Goal: Task Accomplishment & Management: Manage account settings

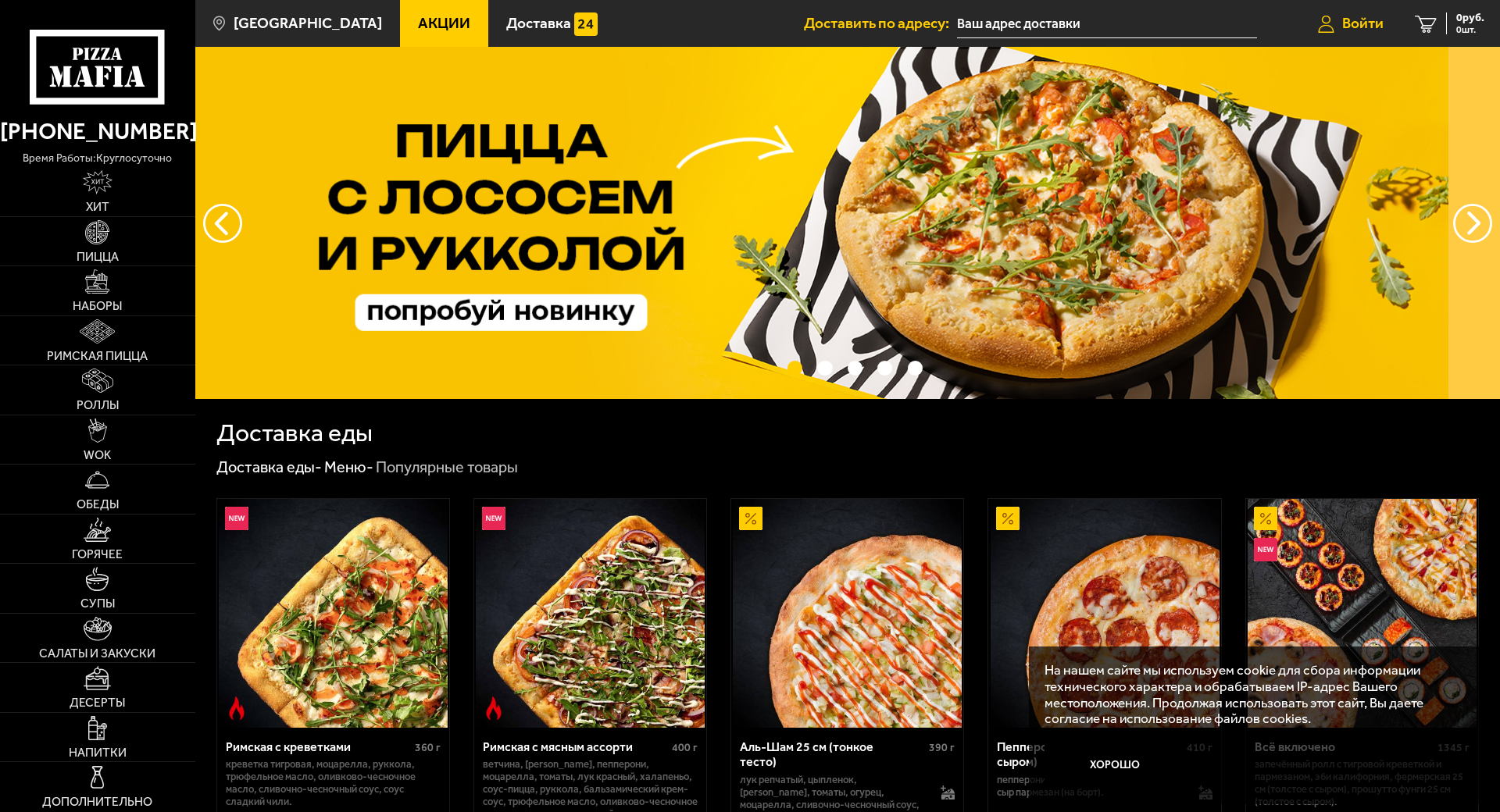
click at [1342, 23] on span "Войти" at bounding box center [1363, 23] width 42 height 15
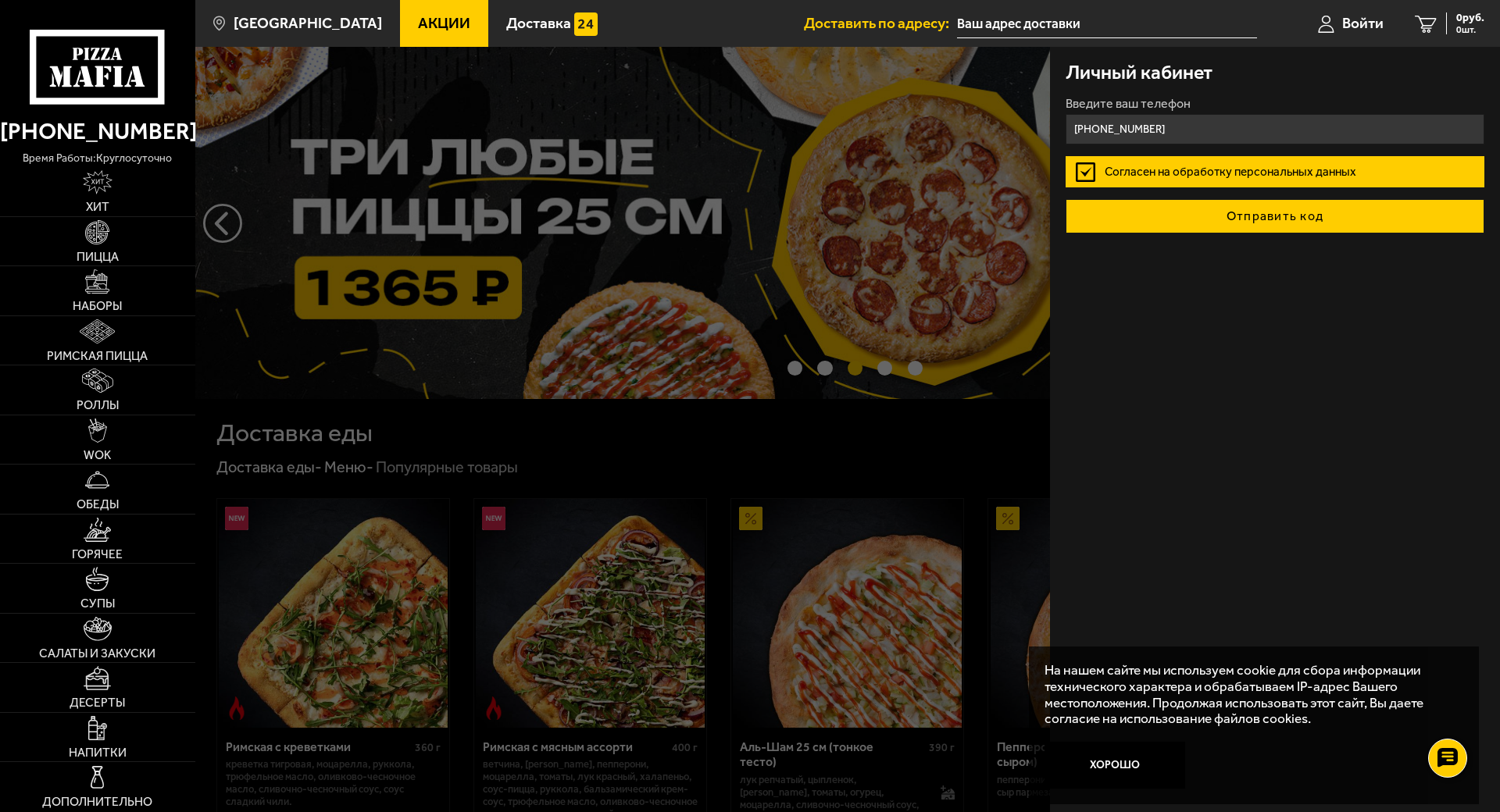
type input "[PHONE_NUMBER]"
click at [1170, 208] on button "Отправить код" at bounding box center [1274, 216] width 418 height 35
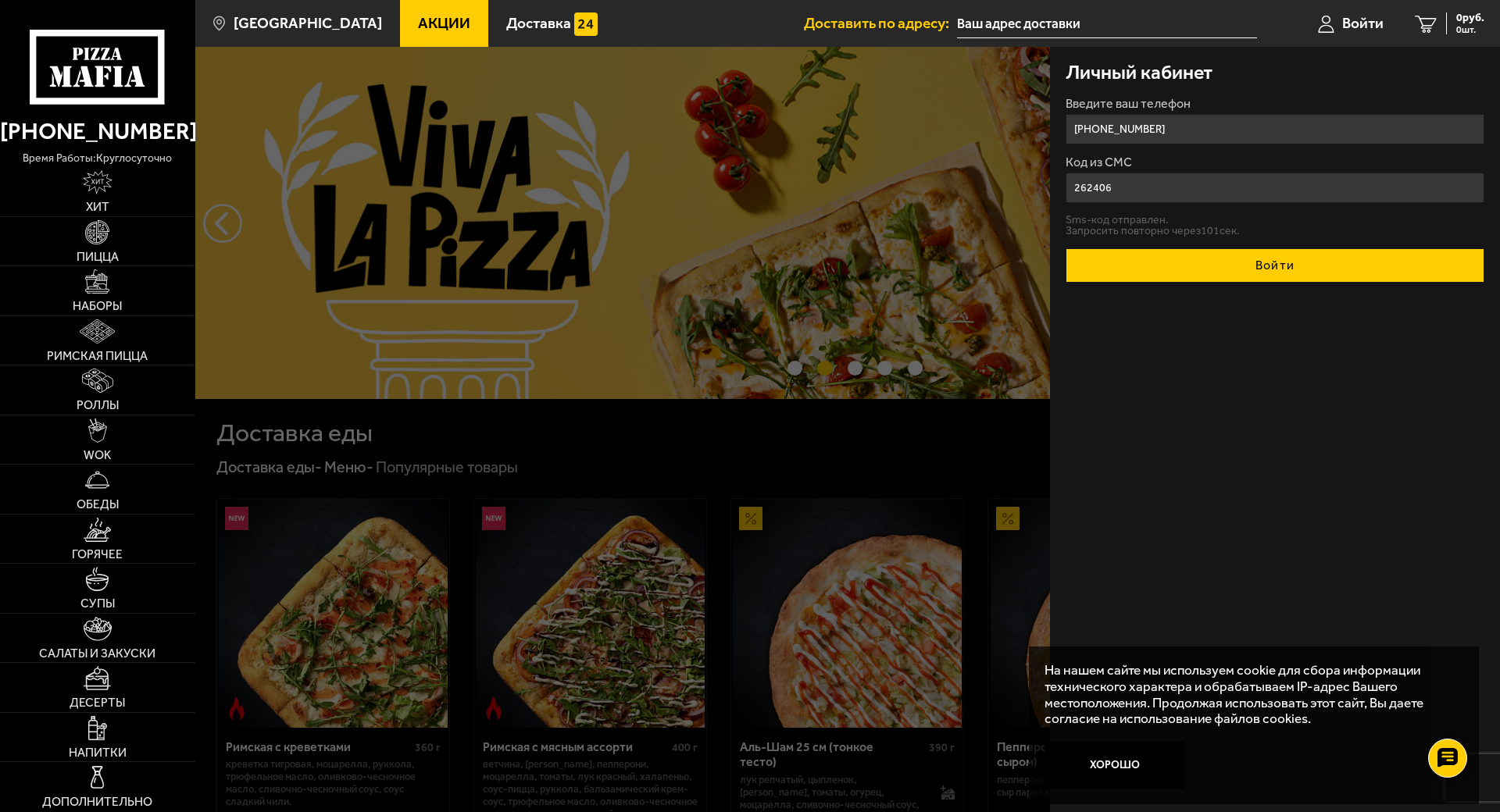
type input "262406"
click at [1238, 250] on button "Войти" at bounding box center [1274, 265] width 418 height 35
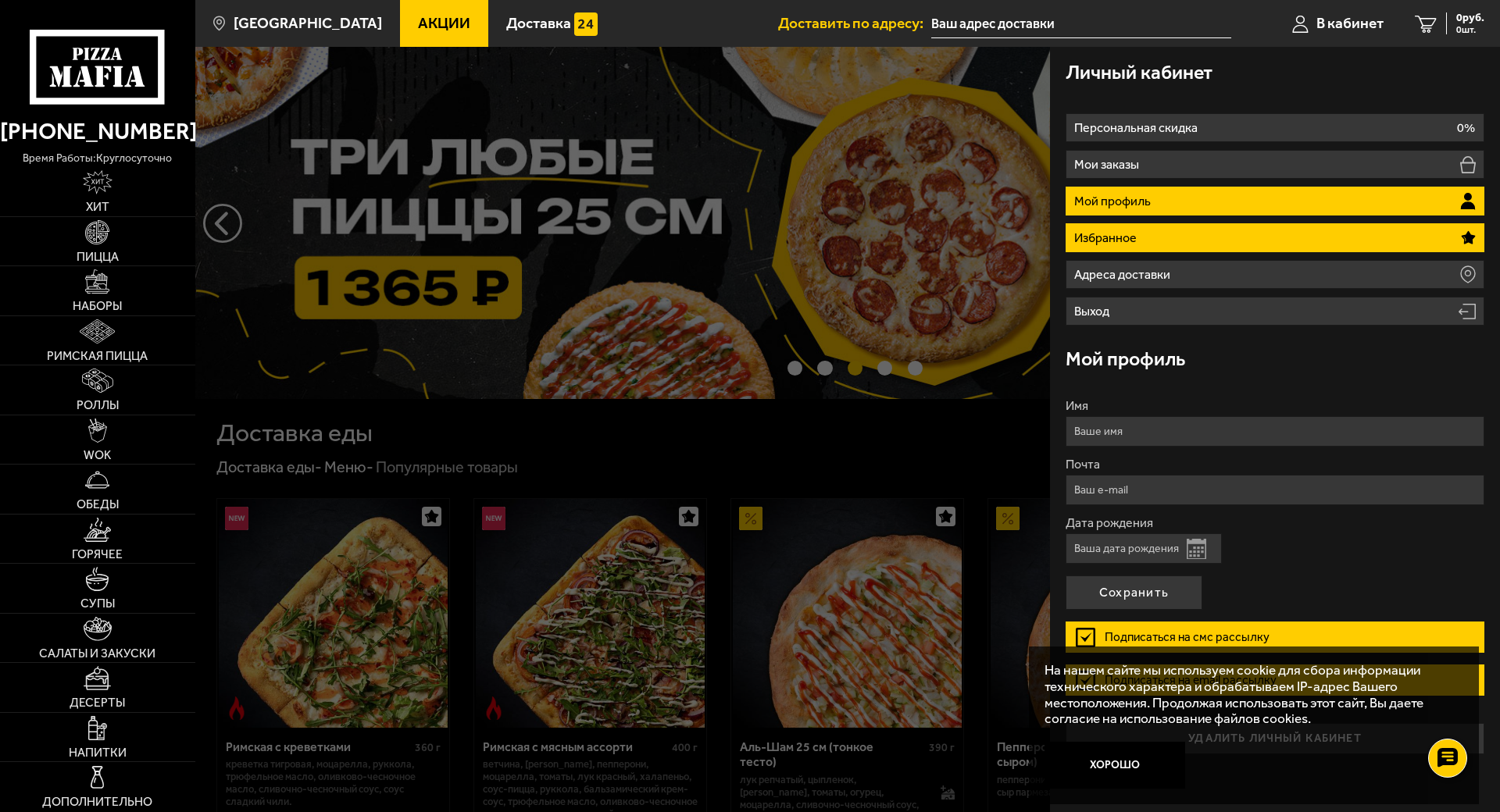
scroll to position [46, 0]
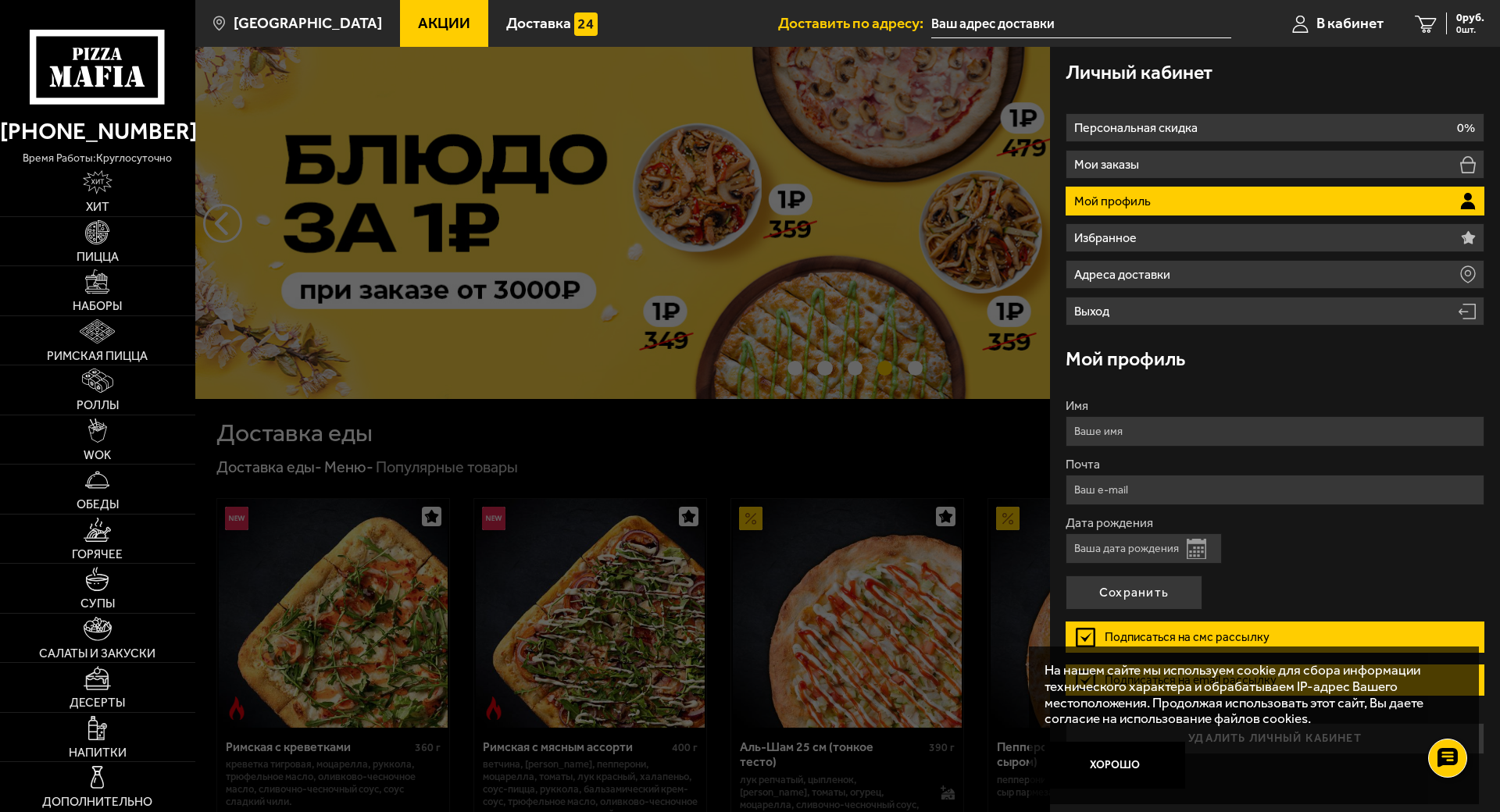
click at [1136, 416] on input "Имя" at bounding box center [1274, 431] width 418 height 31
type input "н"
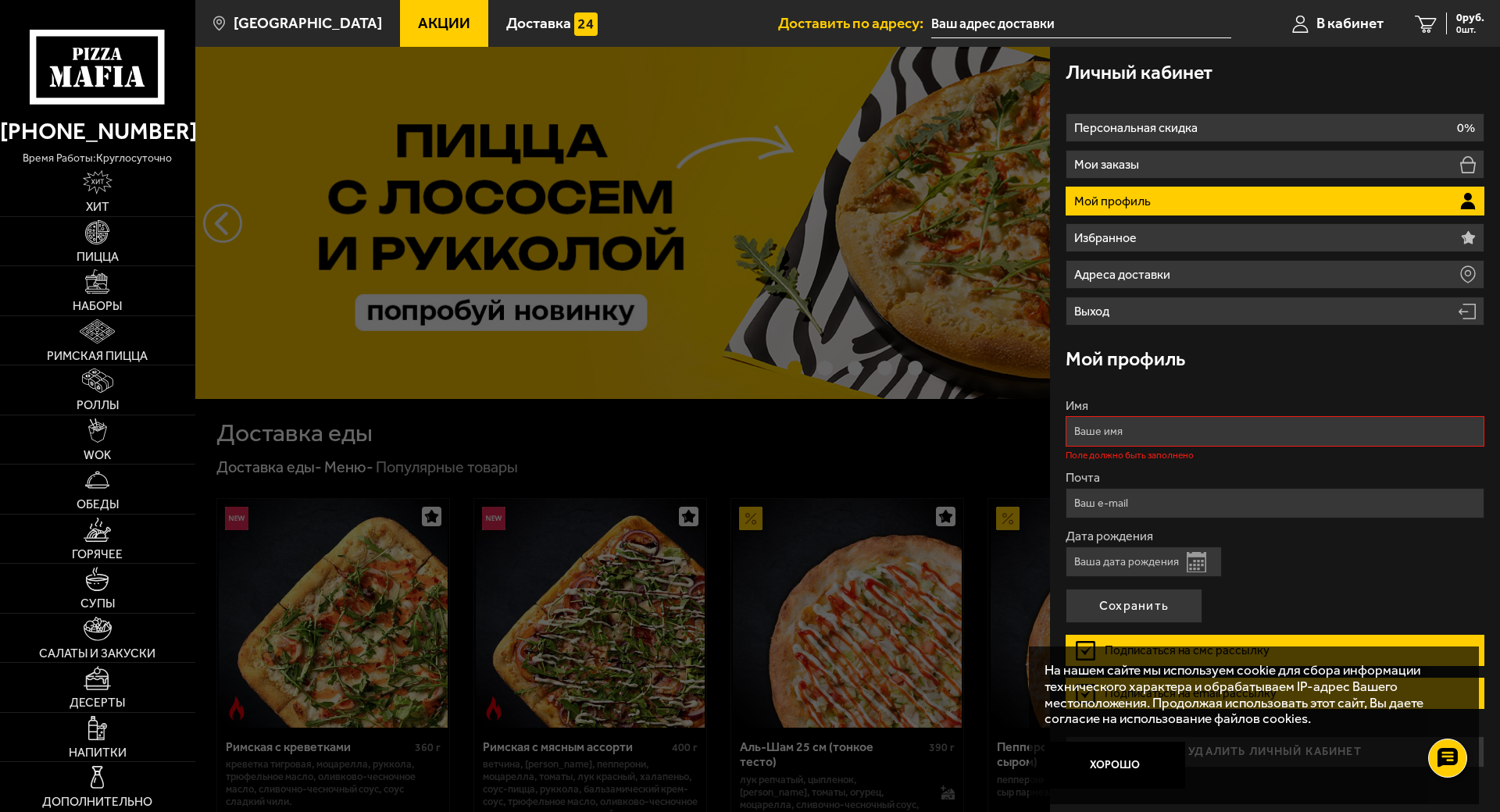
click at [1265, 385] on div "Имя Поле должно быть заполнено Почта Дата рождения Открыть календарь Подписатьс…" at bounding box center [1274, 576] width 418 height 384
click at [1066, 416] on input "Имя" at bounding box center [1274, 431] width 418 height 31
type input "[PERSON_NAME]"
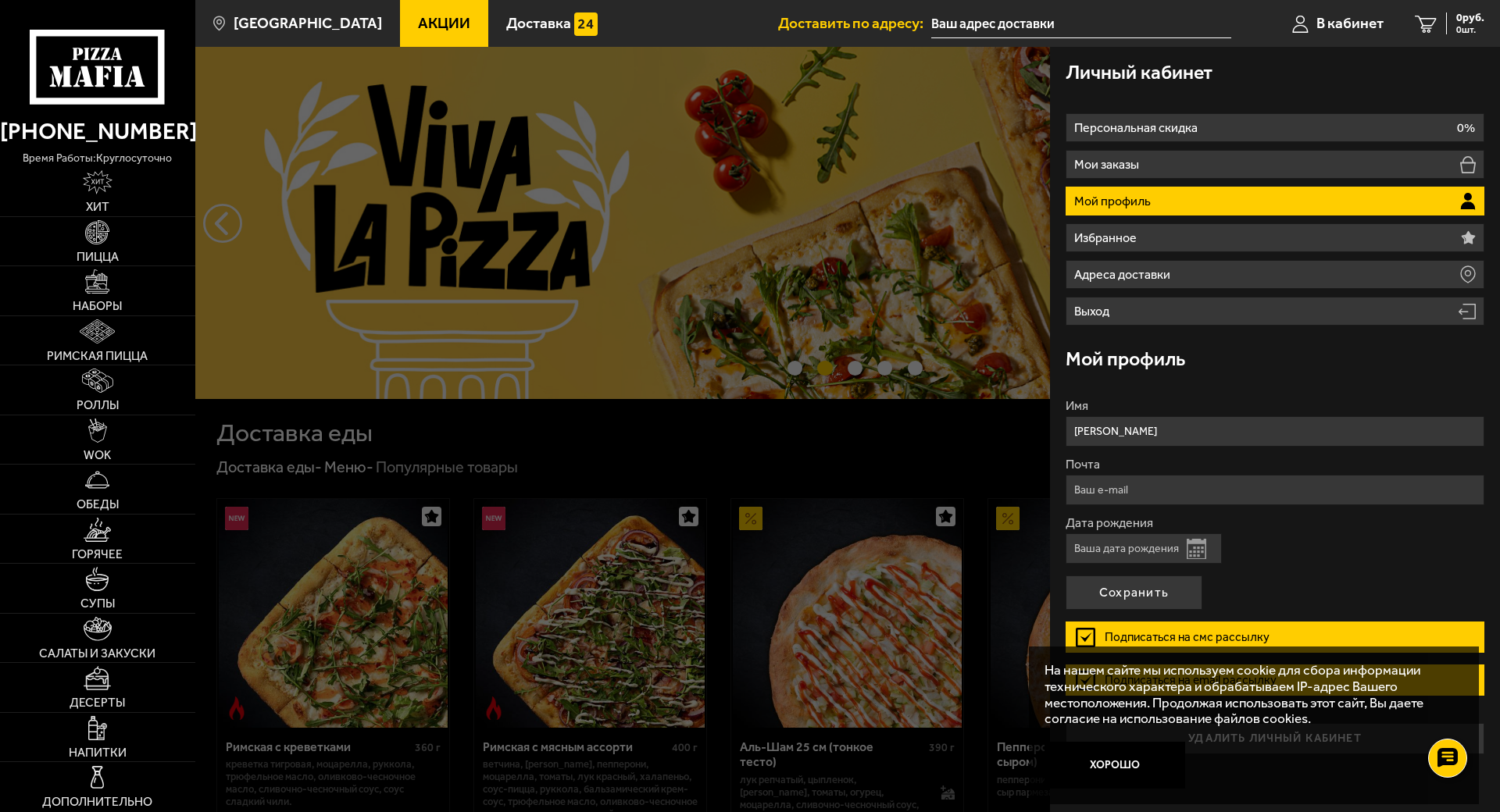
type input "[PERSON_NAME]"
click at [1066, 475] on input "Почта" at bounding box center [1274, 490] width 418 height 31
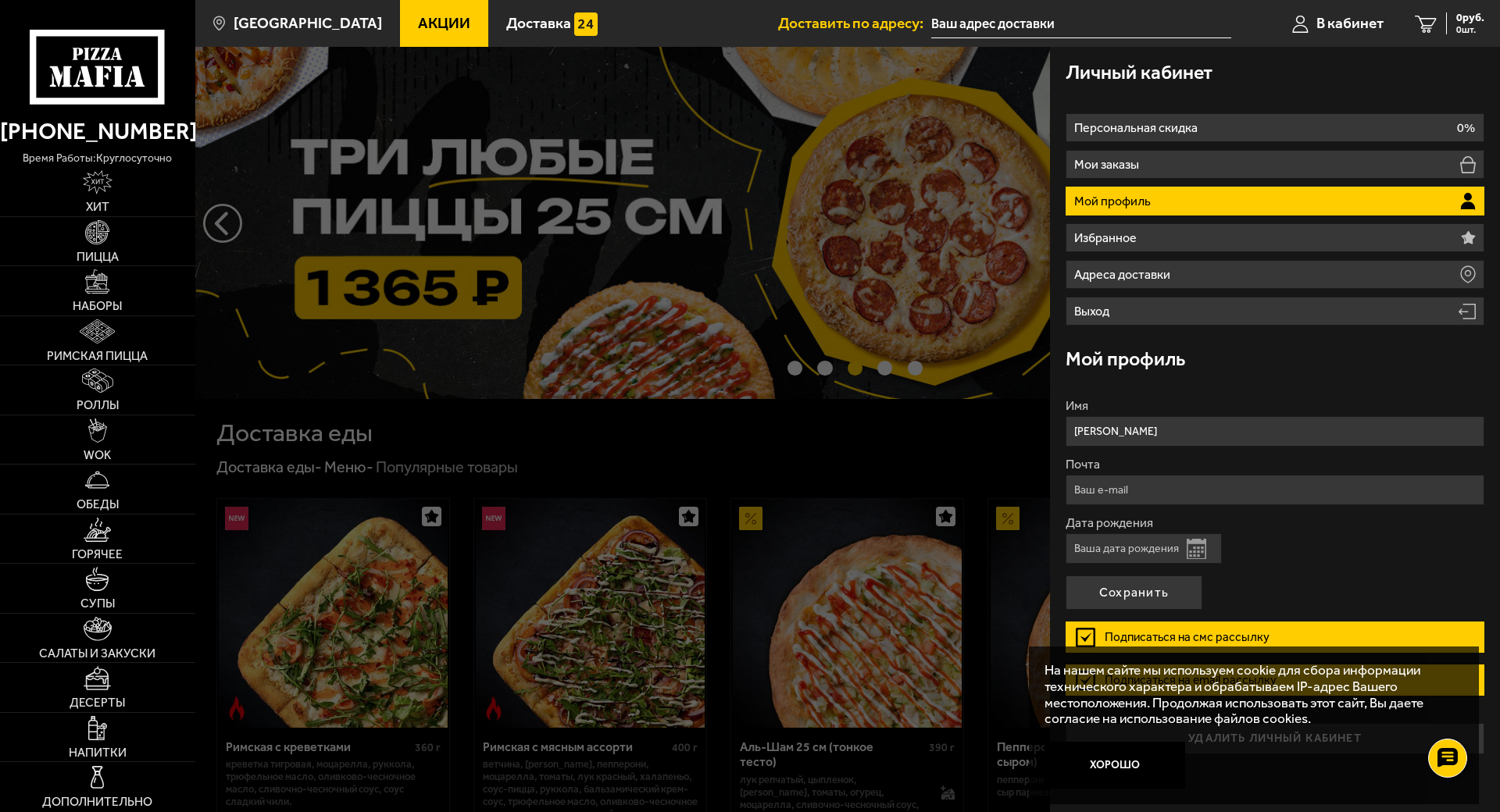
type input "[EMAIL_ADDRESS][DOMAIN_NAME]"
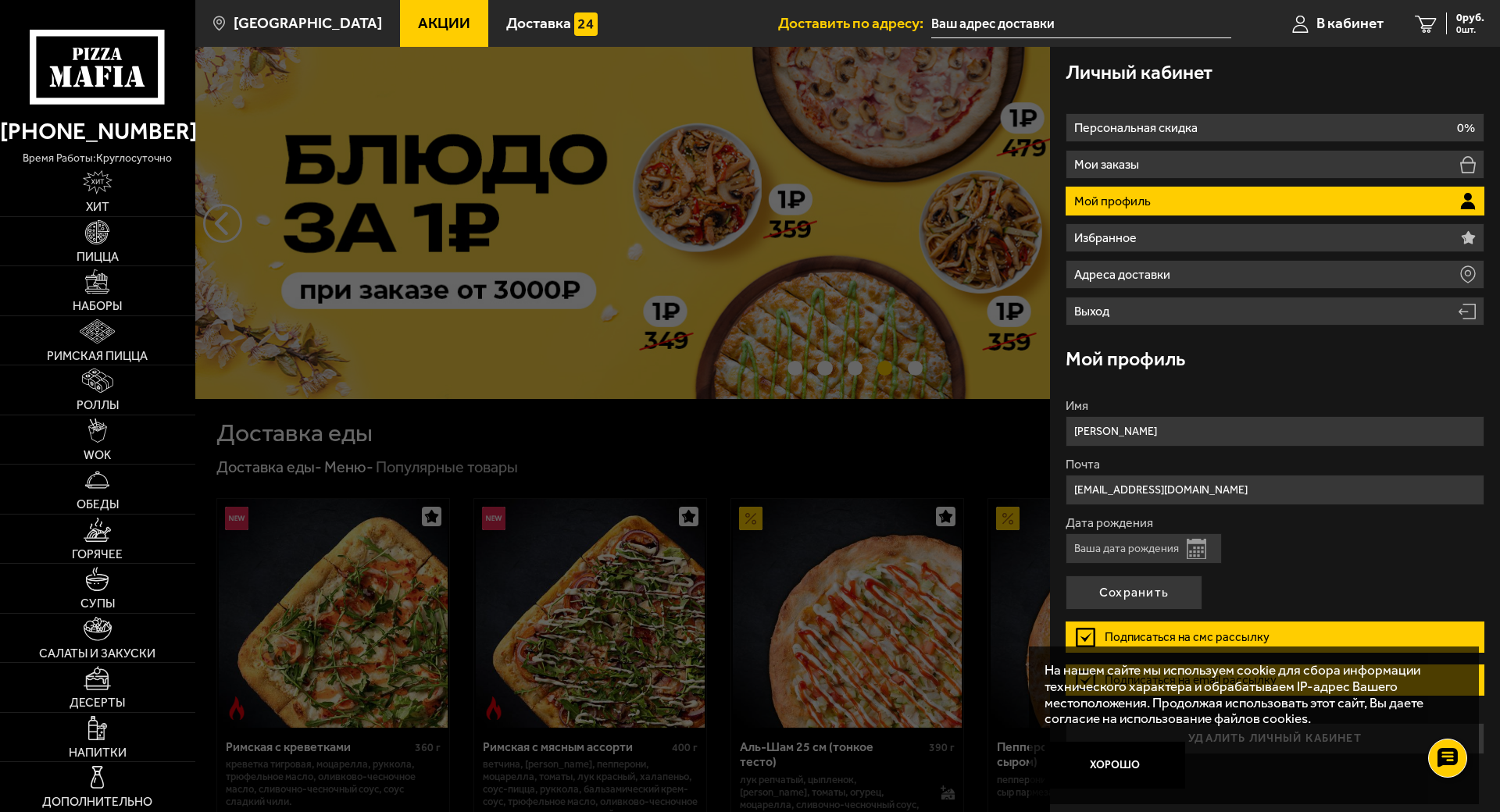
click at [1086, 534] on input "Дата рождения" at bounding box center [1143, 549] width 156 height 31
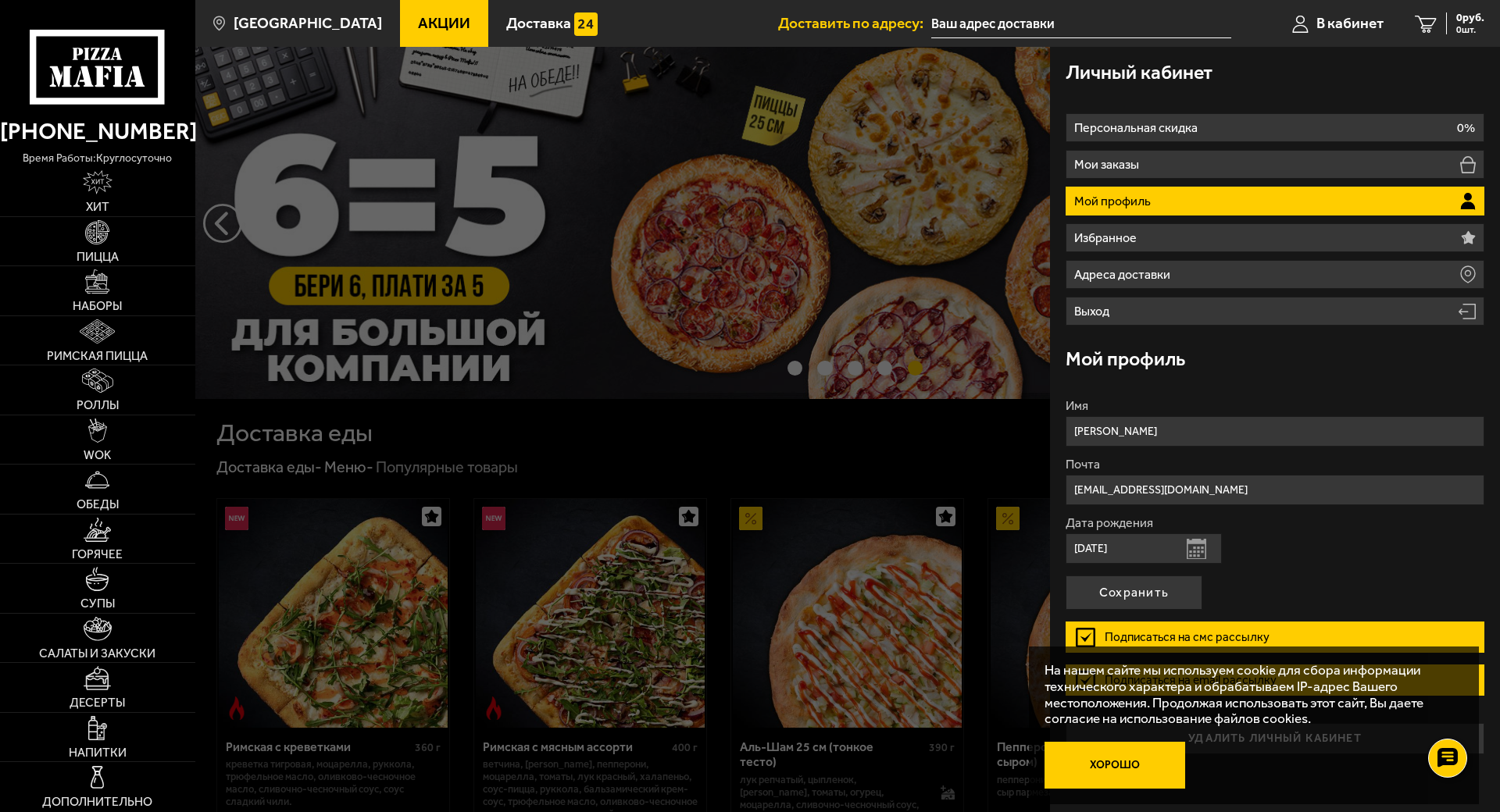
type input "[DATE]"
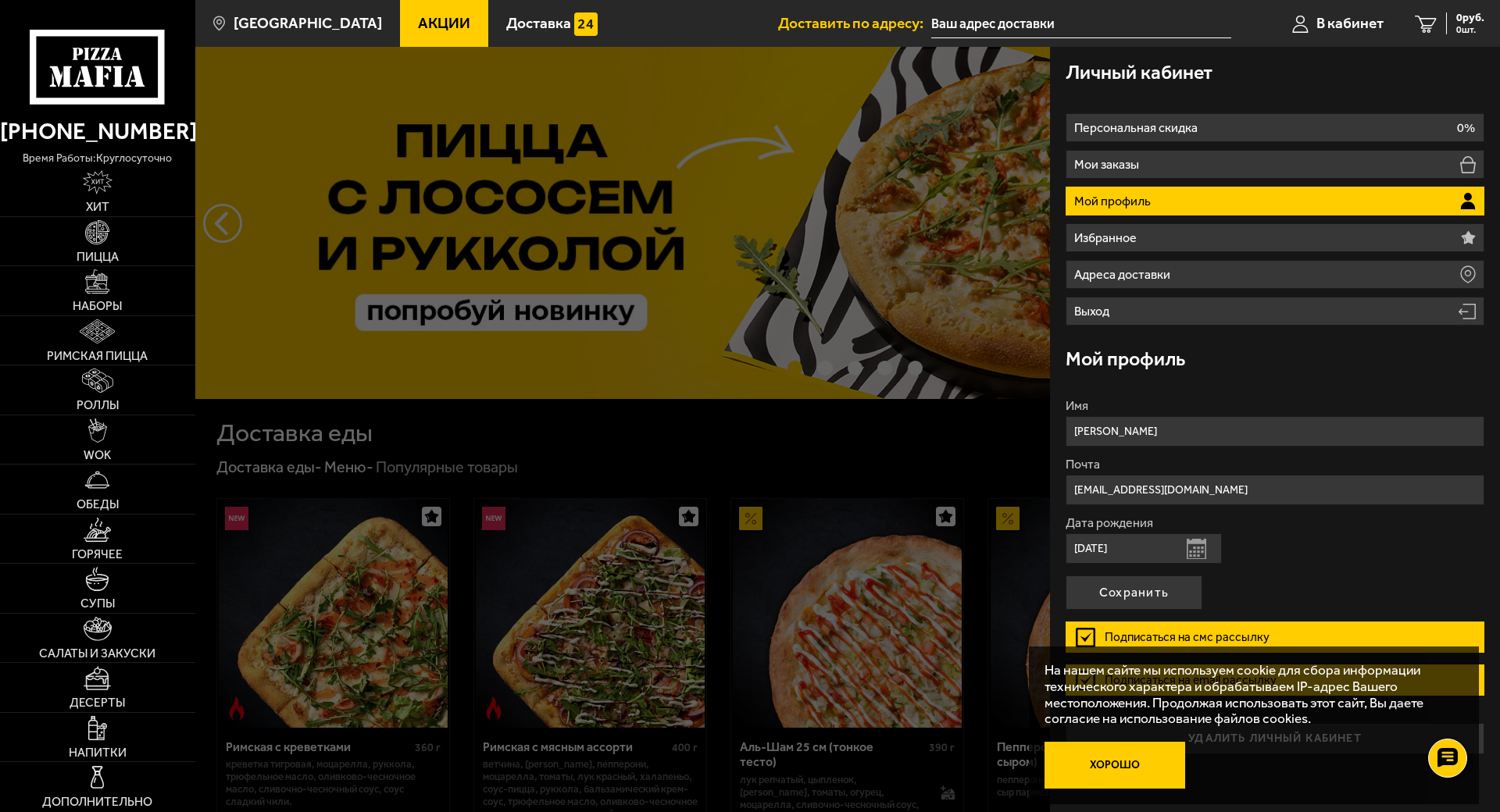
click at [1058, 742] on button "Хорошо" at bounding box center [1114, 765] width 140 height 47
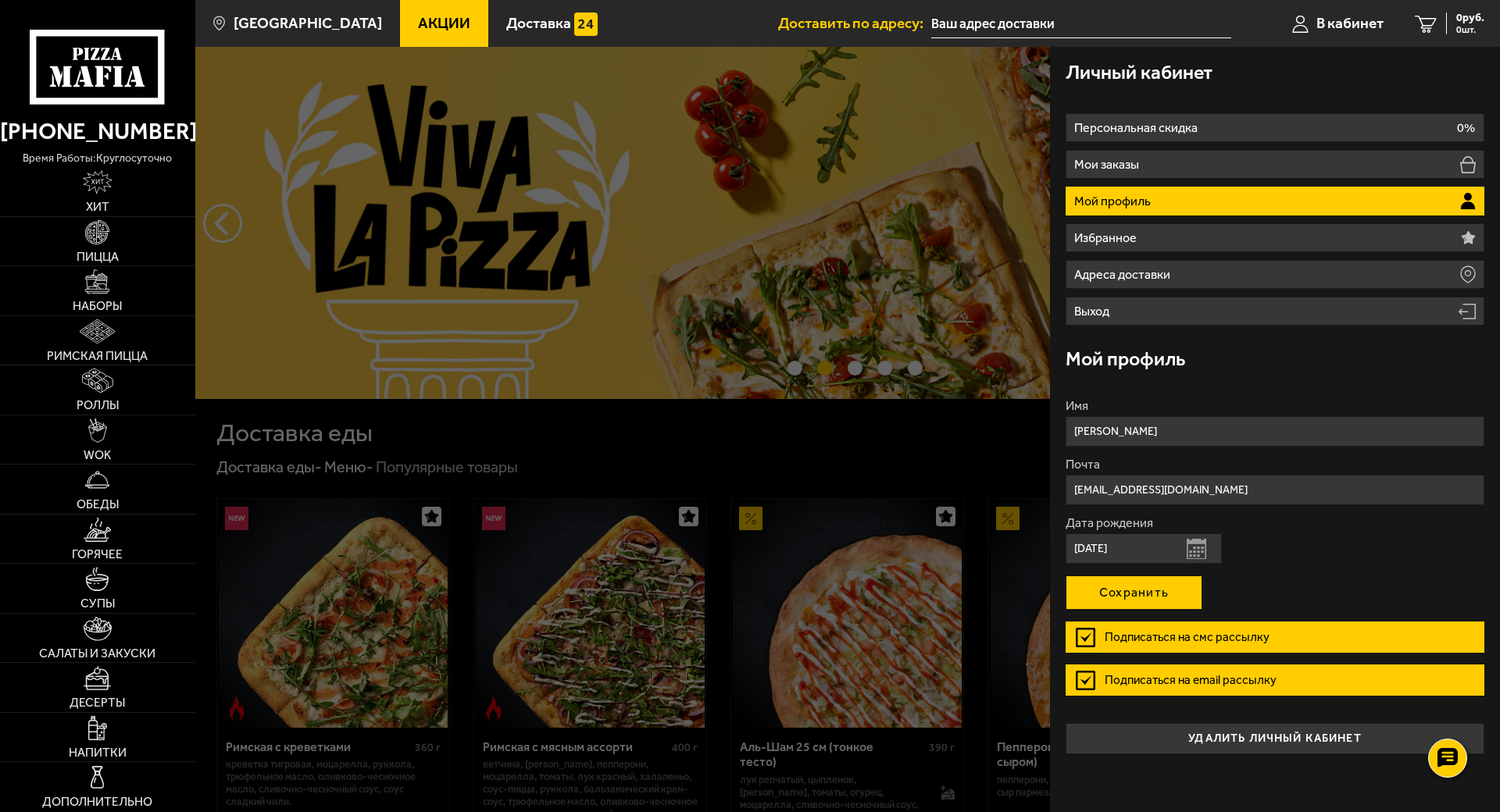
click at [1110, 575] on button "Сохранить" at bounding box center [1134, 592] width 137 height 35
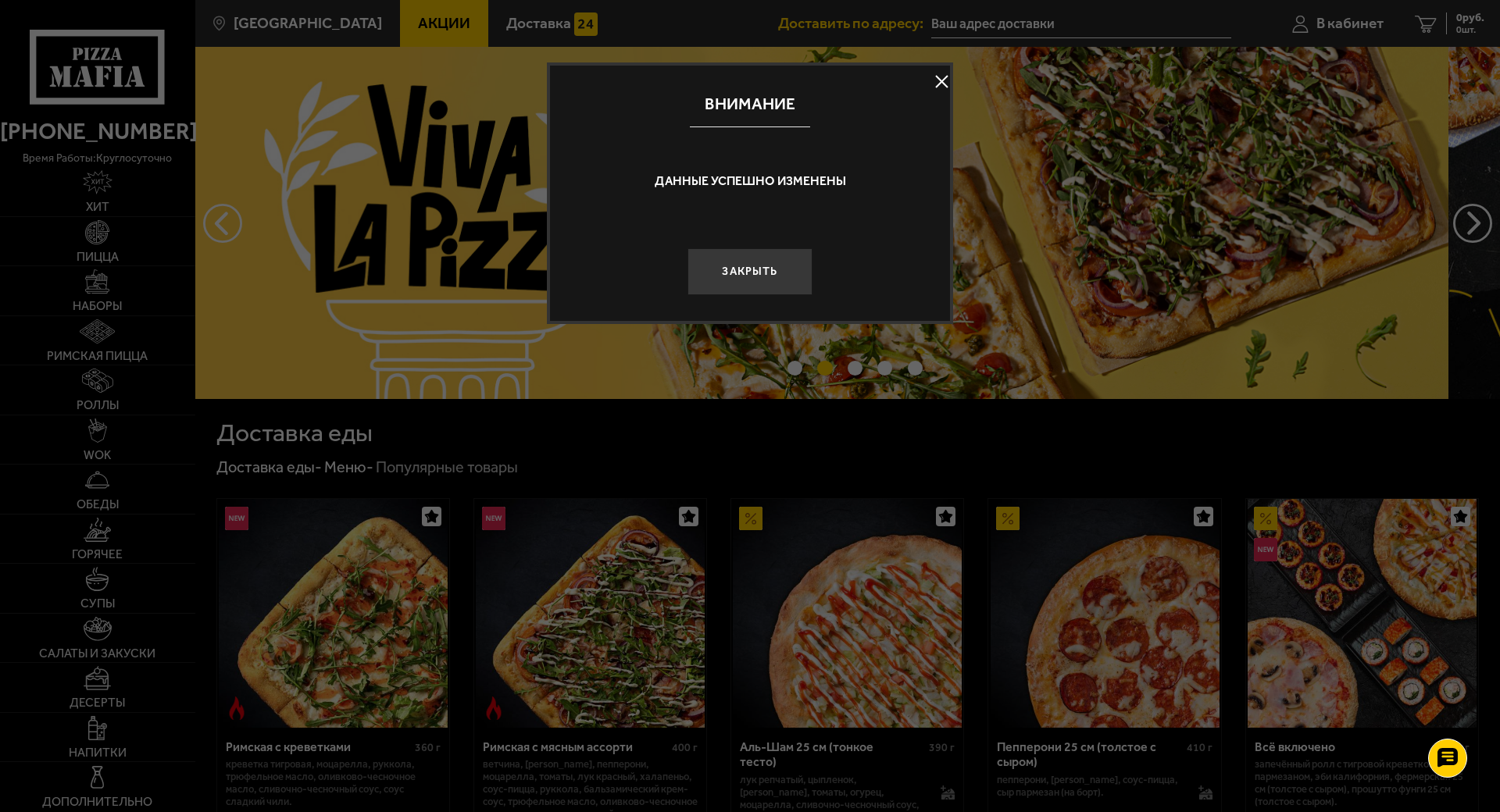
click at [929, 77] on button at bounding box center [941, 82] width 24 height 24
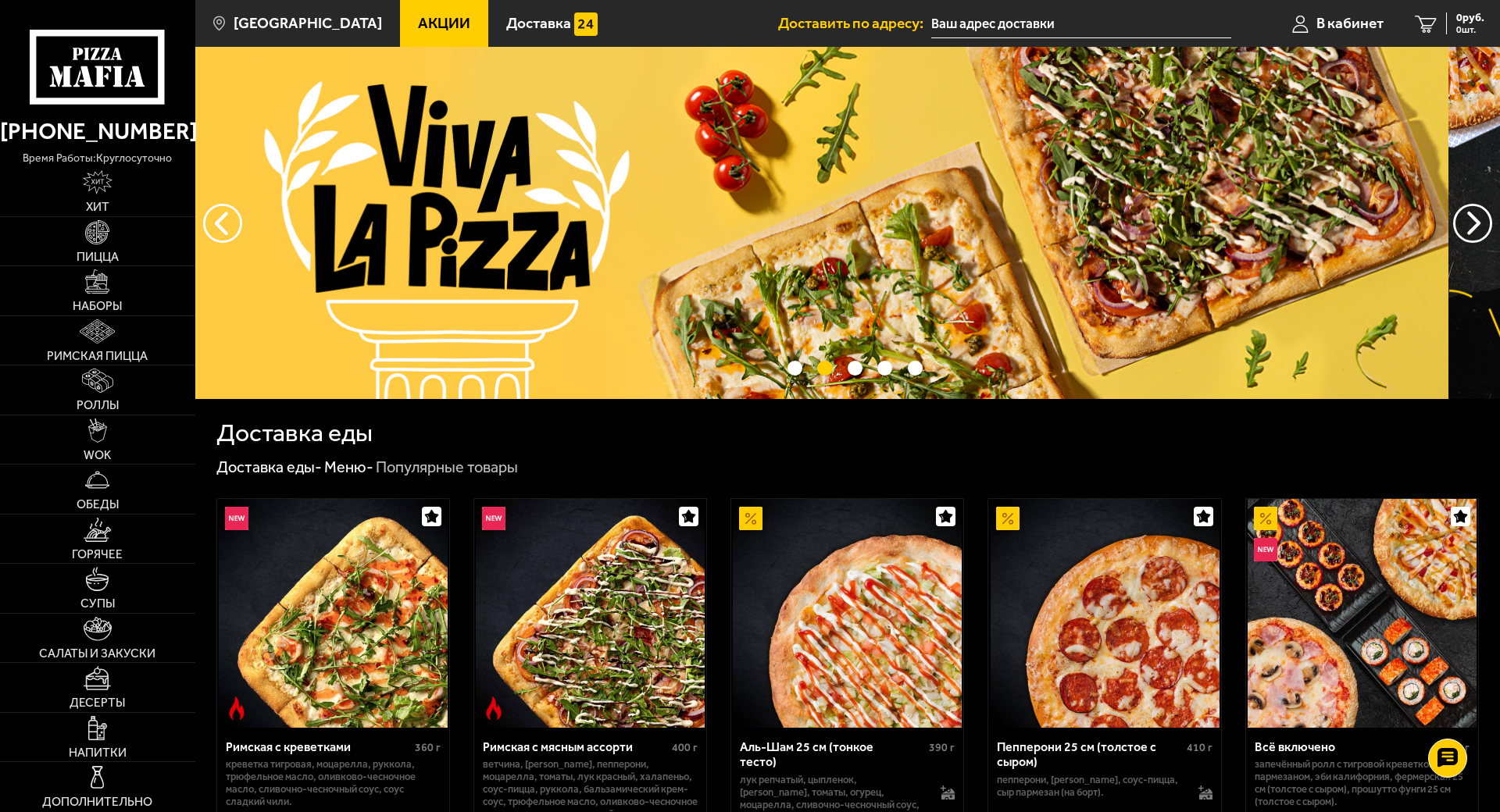
click at [931, 21] on input "text" at bounding box center [1082, 23] width 300 height 29
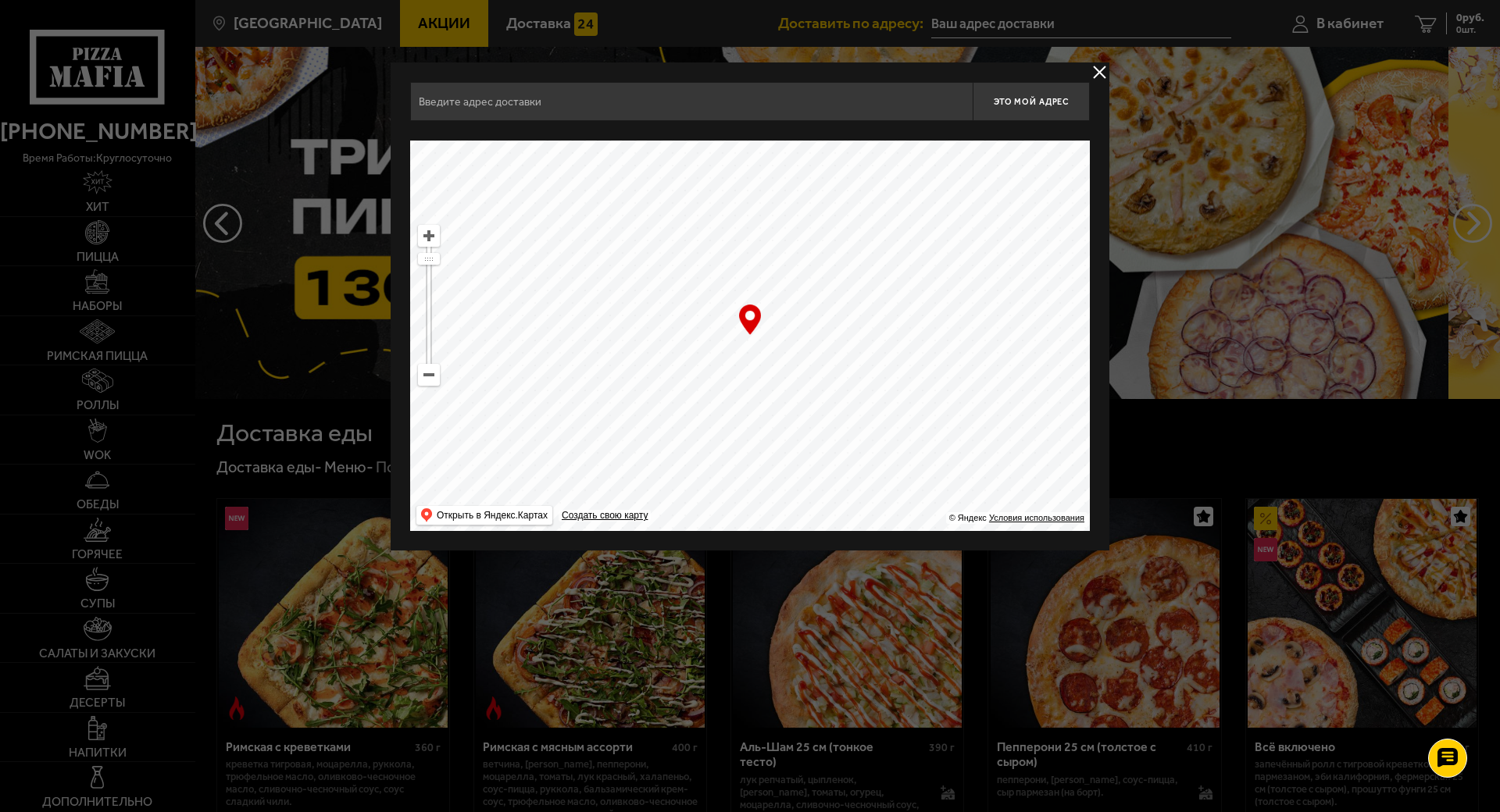
click at [670, 111] on input "text" at bounding box center [692, 101] width 563 height 39
paste input "[PERSON_NAME][STREET_ADDRESS][PERSON_NAME] 605"
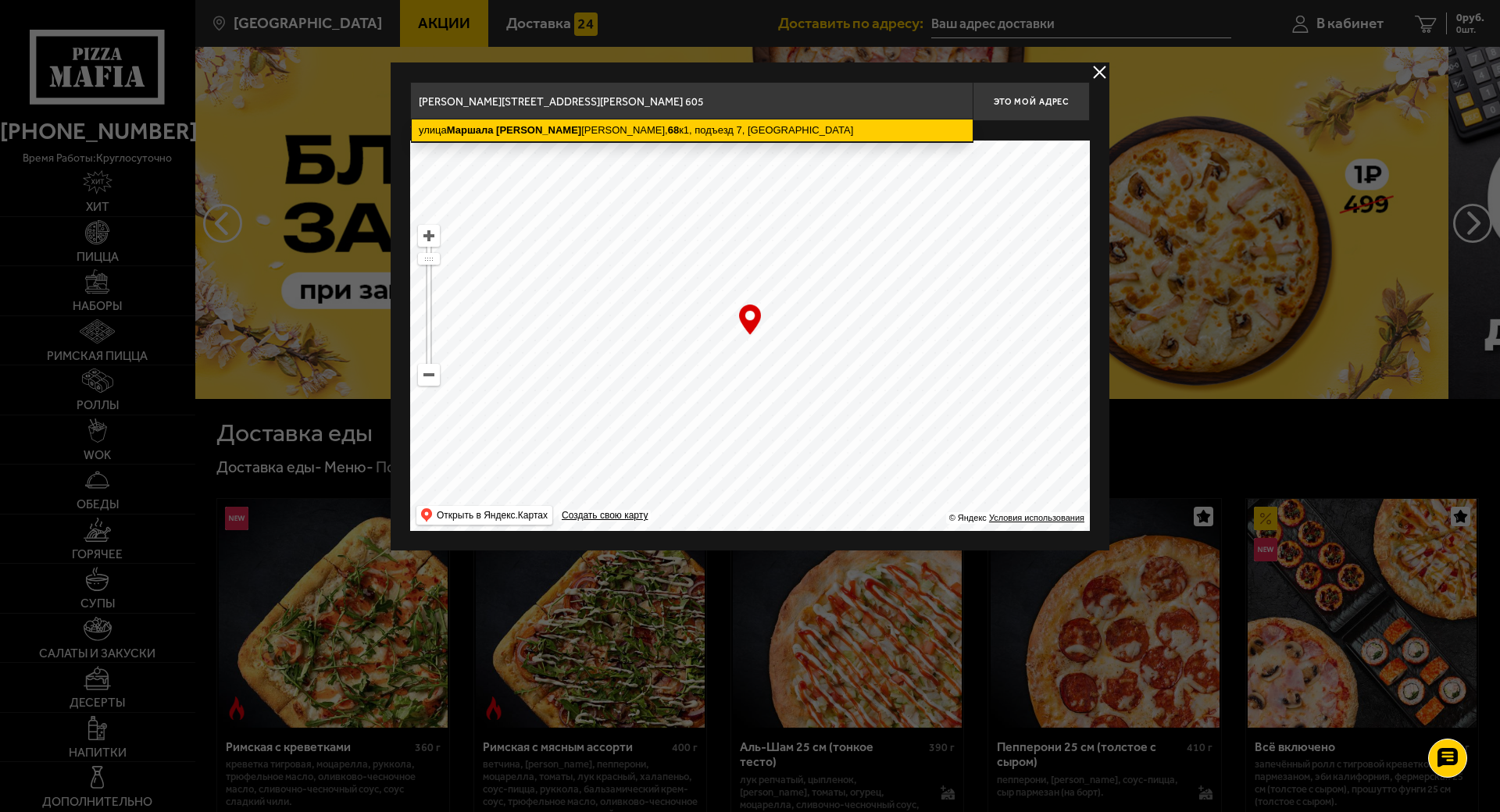
click at [757, 130] on ymaps "[STREET_ADDRESS][PERSON_NAME]" at bounding box center [692, 130] width 561 height 22
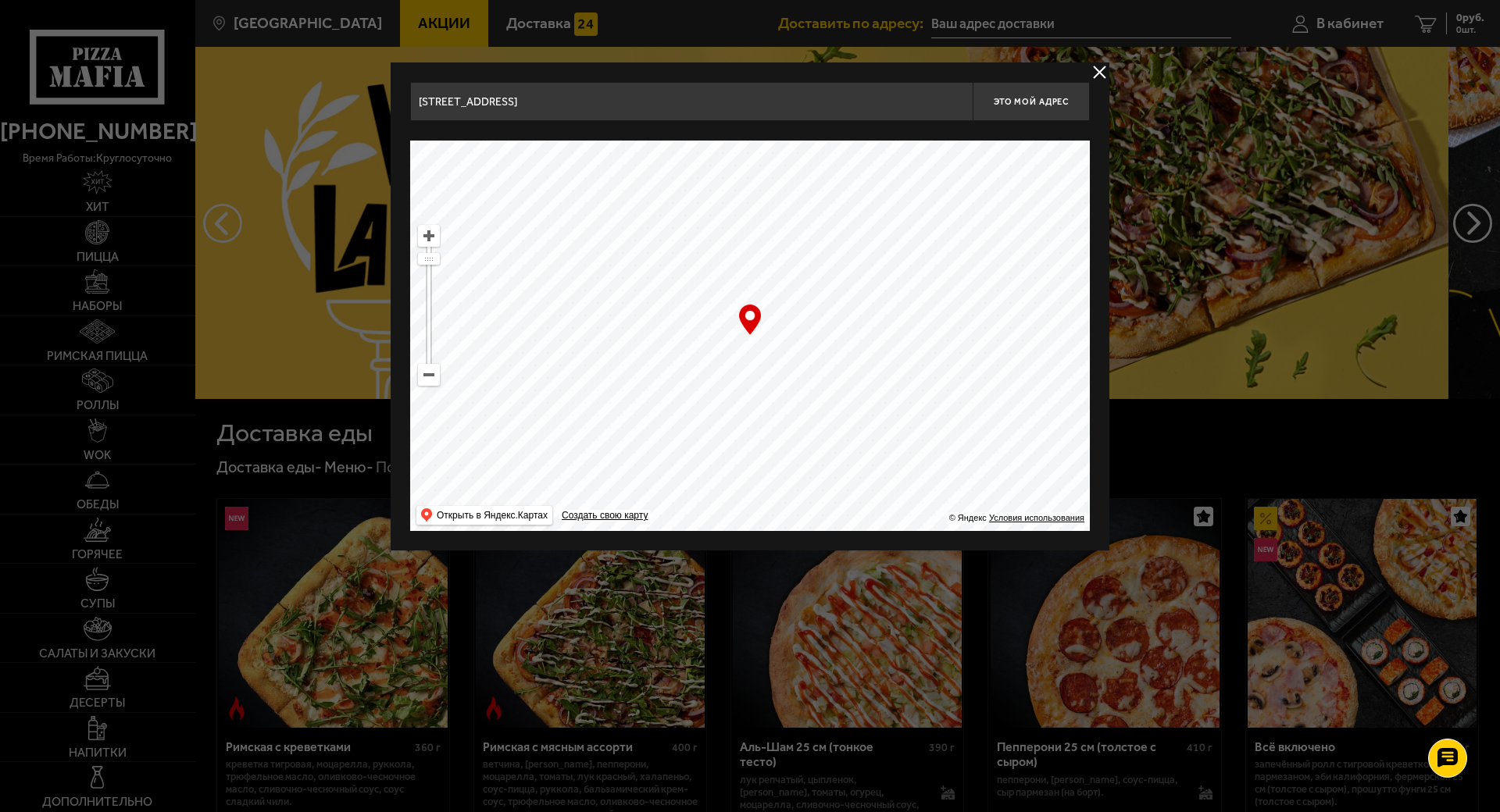
type input "[STREET_ADDRESS]"
drag, startPoint x: 799, startPoint y: 437, endPoint x: 724, endPoint y: 375, distance: 97.3
click at [724, 313] on div "… © Яндекс Условия использования Открыть в Яндекс.Картах Создать свою карту" at bounding box center [750, 335] width 680 height 391
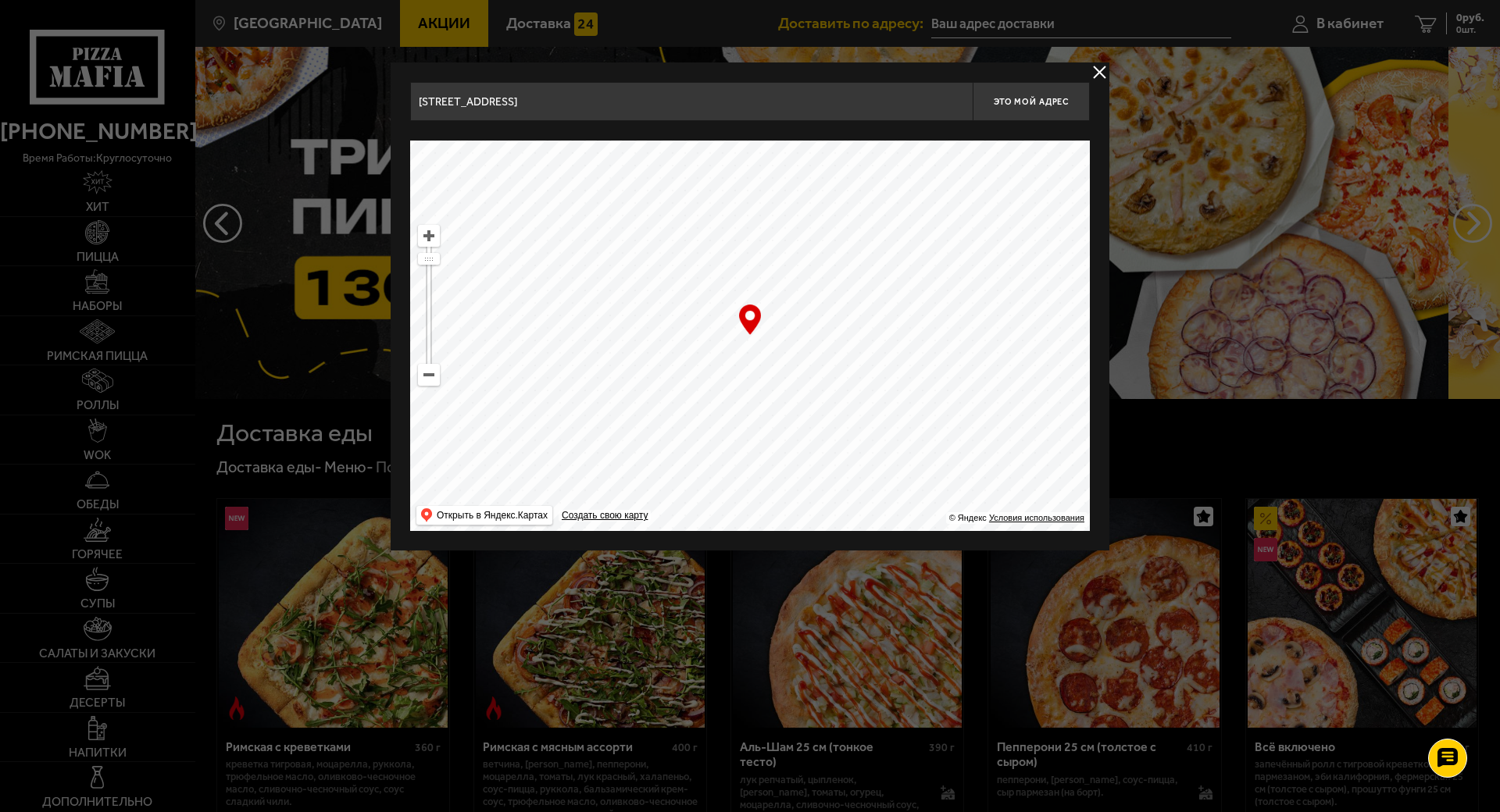
drag, startPoint x: 563, startPoint y: 104, endPoint x: 358, endPoint y: 99, distance: 205.1
paste input "[PERSON_NAME][STREET_ADDRESS][PERSON_NAME] 605"
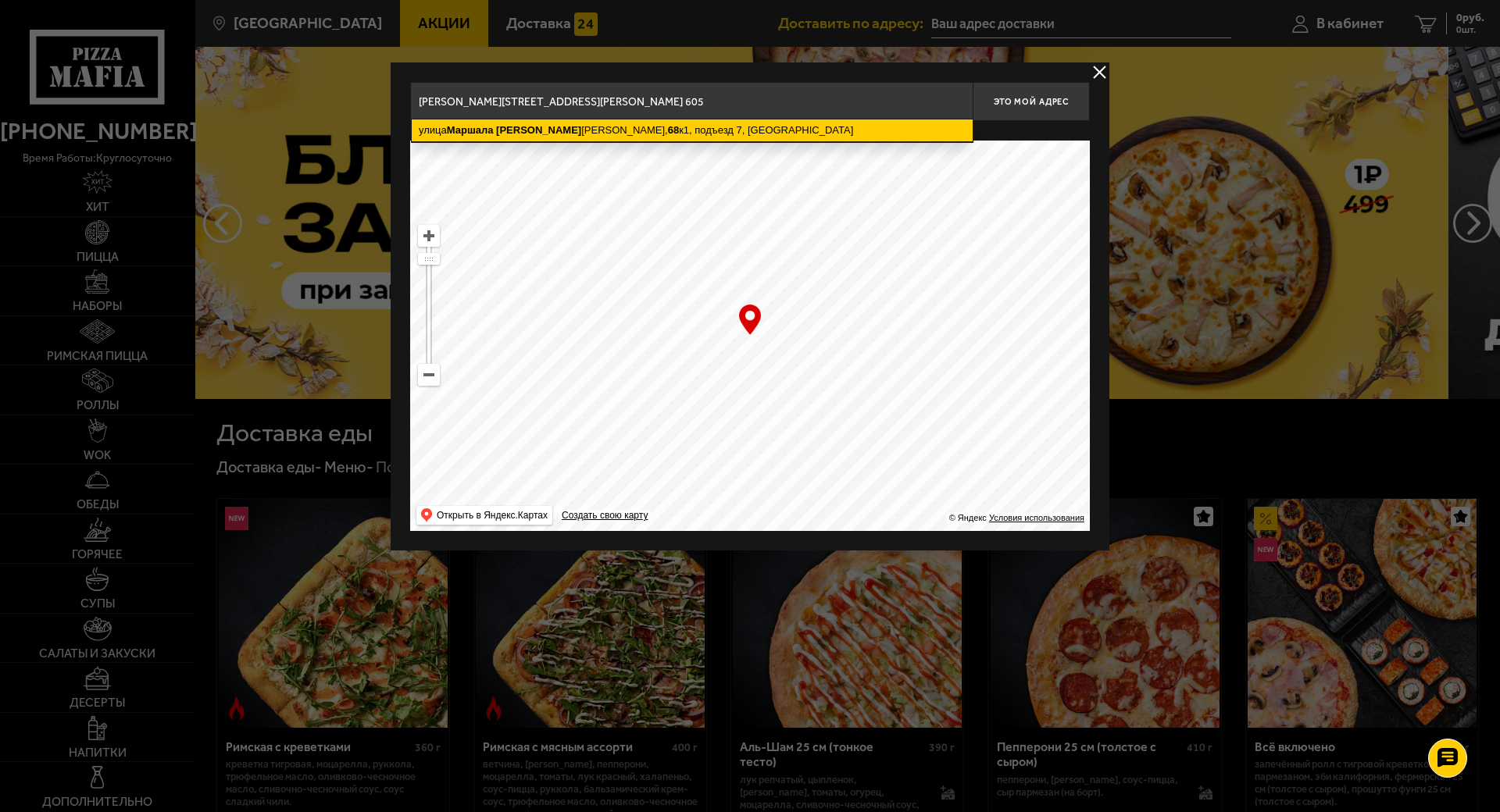
click at [568, 125] on ymaps "[STREET_ADDRESS][PERSON_NAME]" at bounding box center [692, 130] width 561 height 22
type input "[STREET_ADDRESS][PERSON_NAME]"
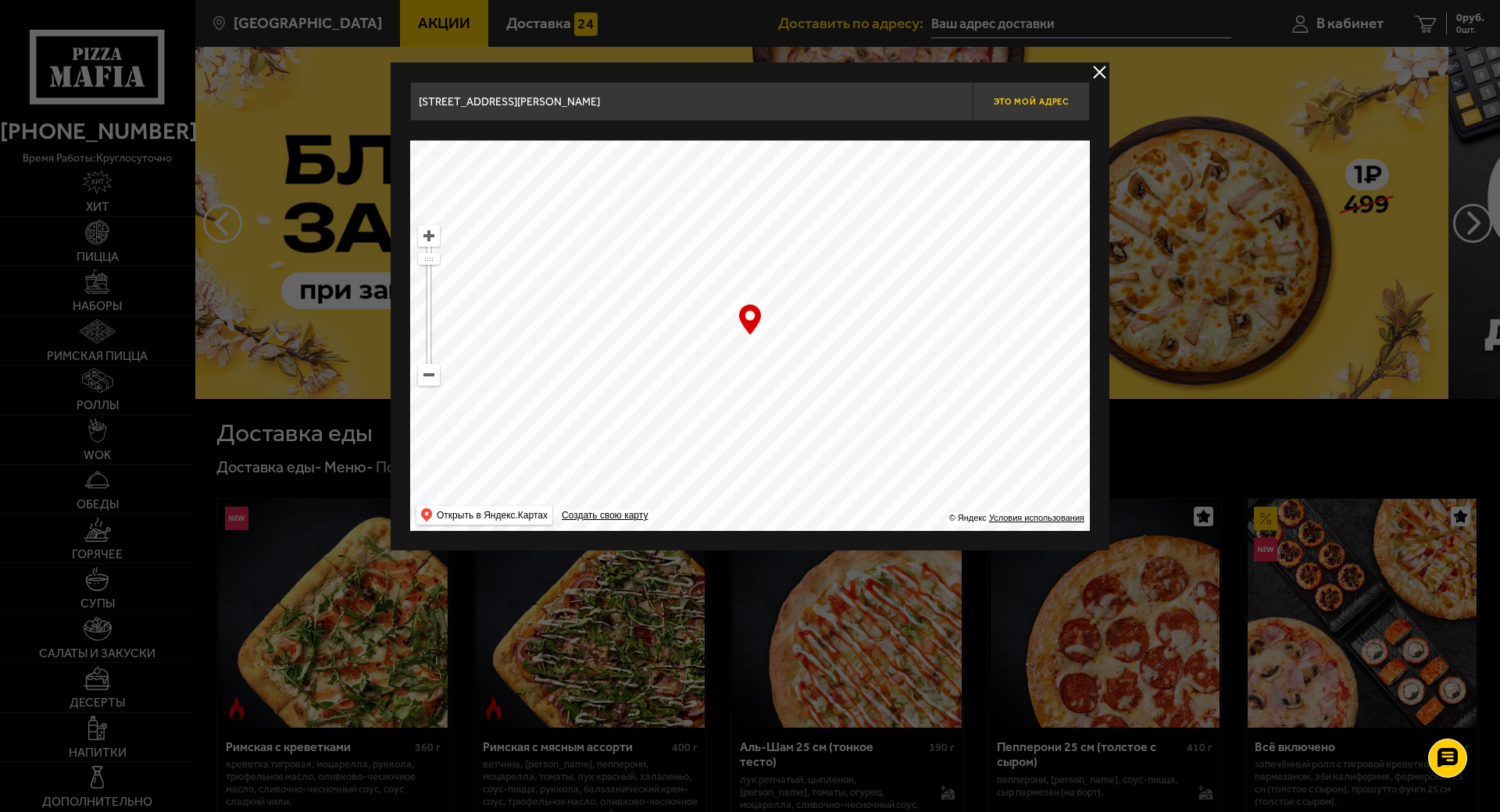
click at [995, 104] on span "Это мой адрес" at bounding box center [1031, 101] width 75 height 10
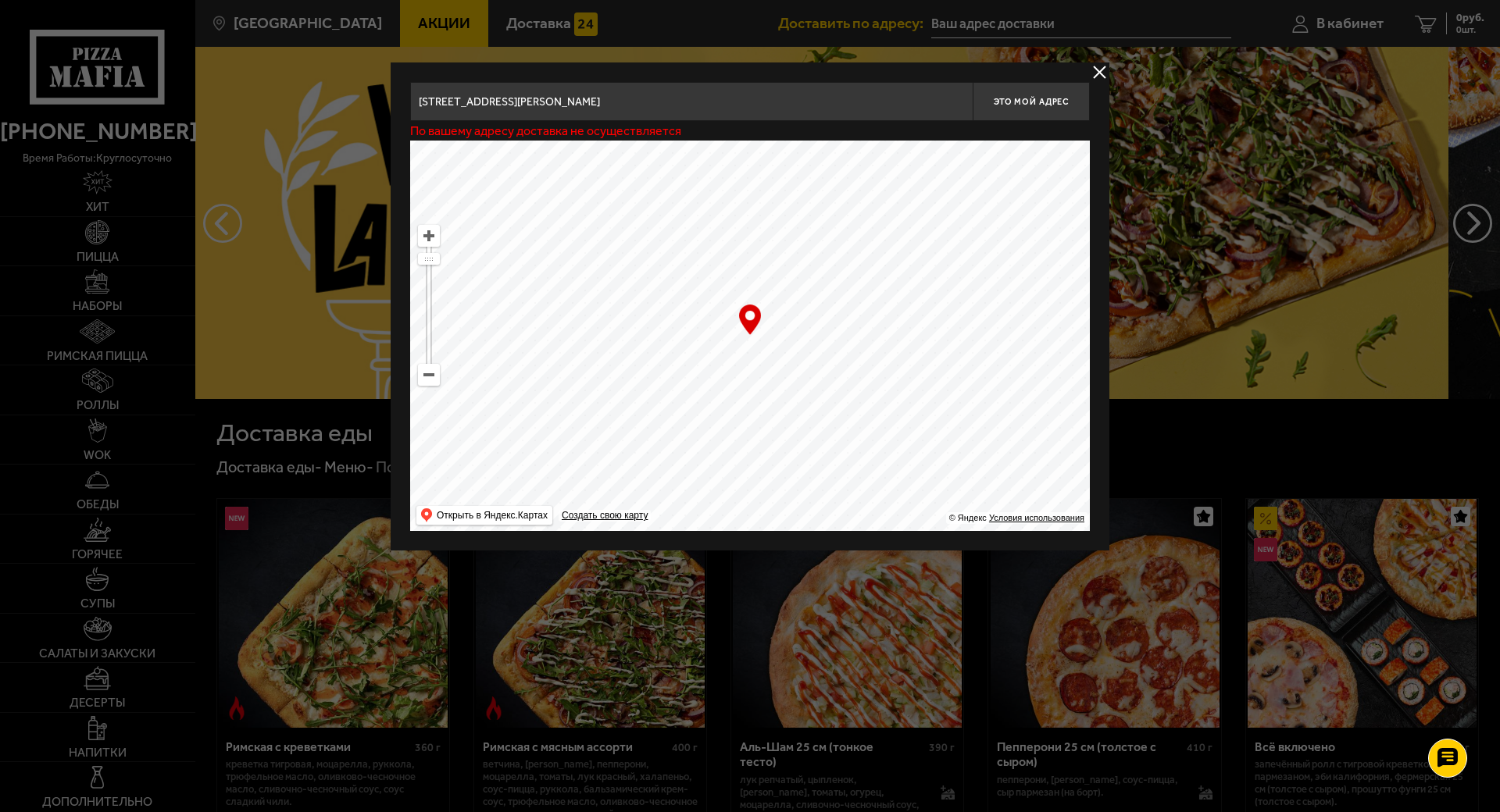
click at [1089, 69] on button "delivery type" at bounding box center [1099, 73] width 20 height 20
